Goal: Find specific page/section: Find specific page/section

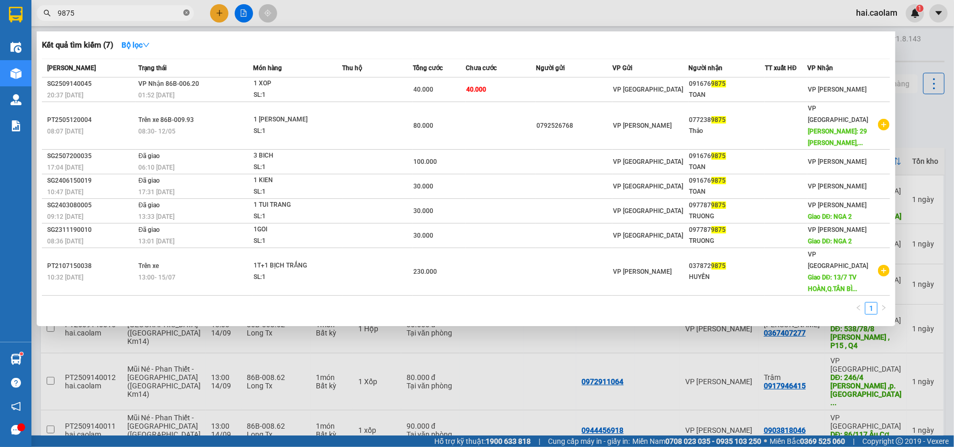
click at [183, 13] on icon "close-circle" at bounding box center [186, 12] width 6 height 6
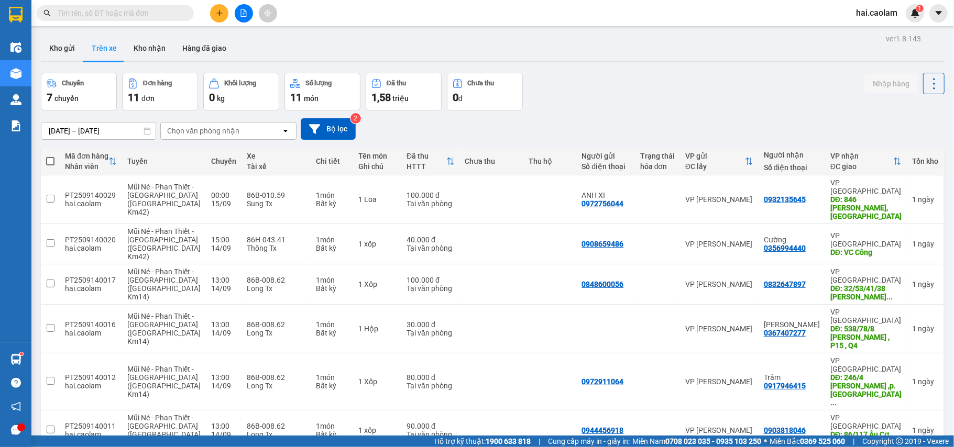
click at [174, 11] on input "text" at bounding box center [120, 13] width 124 height 12
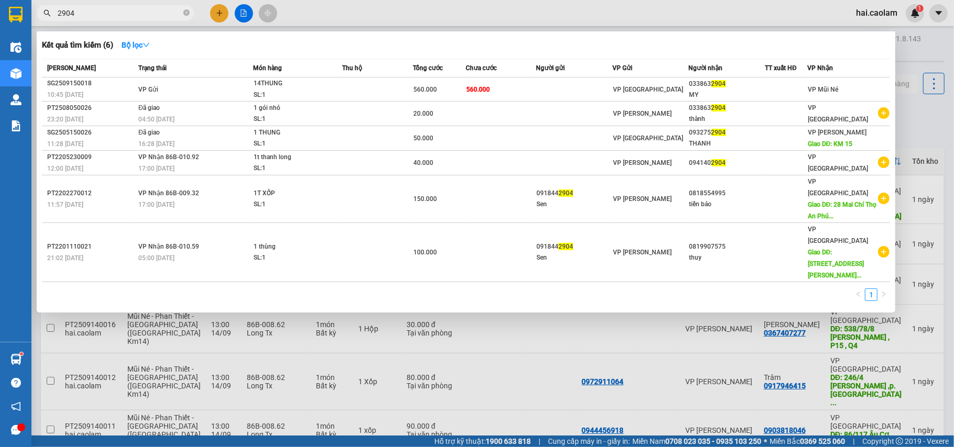
click at [151, 17] on input "2904" at bounding box center [120, 13] width 124 height 12
click at [153, 16] on input "2904" at bounding box center [120, 13] width 124 height 12
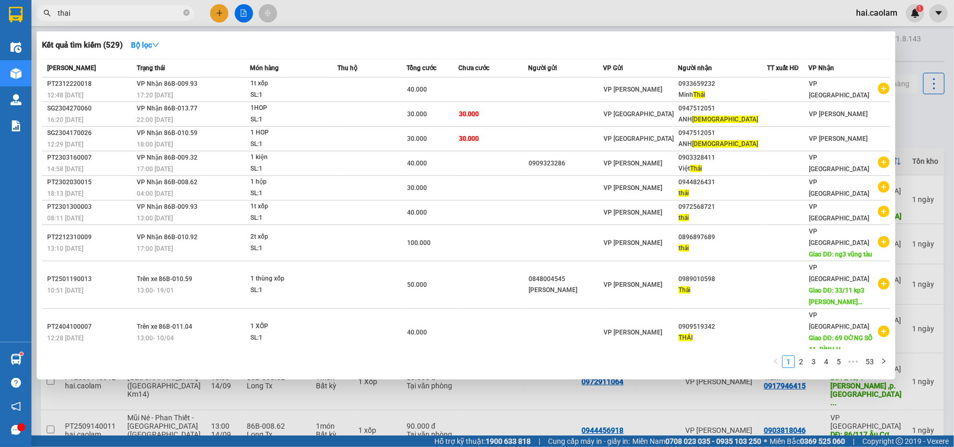
click at [93, 17] on input "thai" at bounding box center [120, 13] width 124 height 12
type input "5"
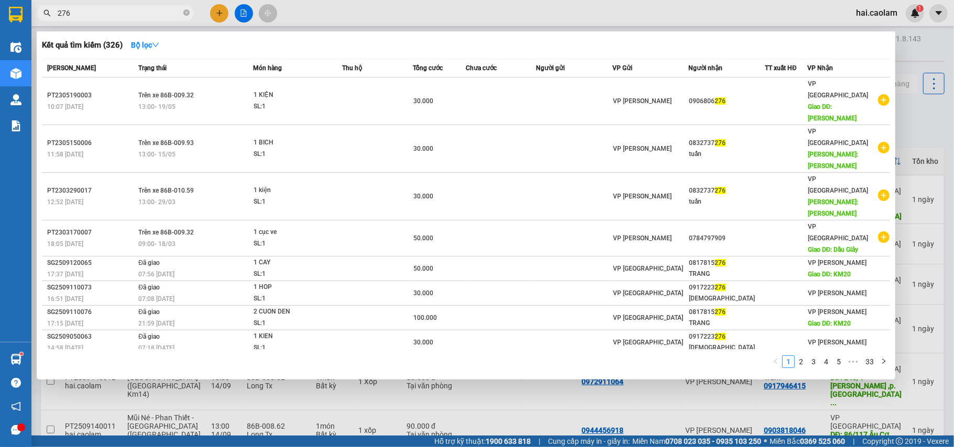
type input "276"
